Goal: Information Seeking & Learning: Learn about a topic

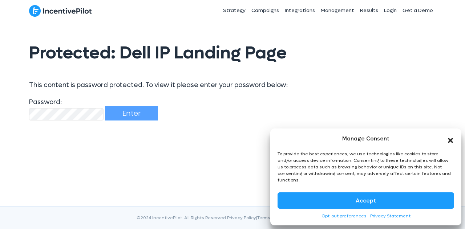
click at [448, 143] on icon "Close dialog" at bounding box center [450, 140] width 5 height 5
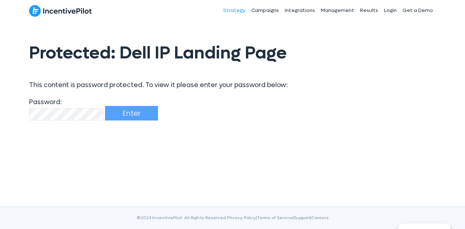
click at [239, 9] on link "Strategy" at bounding box center [234, 10] width 28 height 18
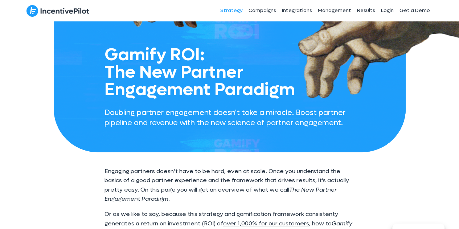
scroll to position [109, 0]
